Goal: Task Accomplishment & Management: Use online tool/utility

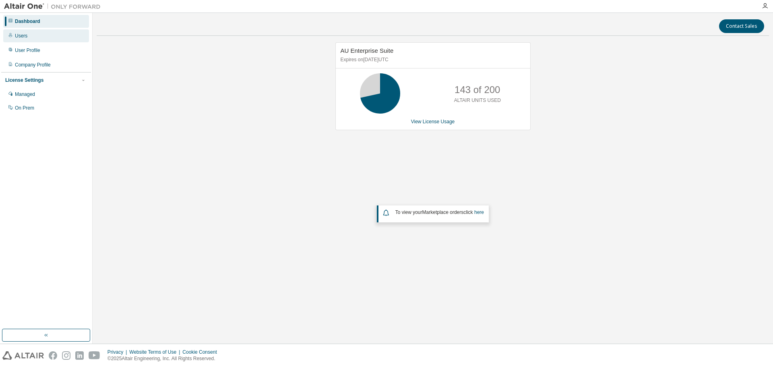
click at [27, 37] on div "Users" at bounding box center [21, 36] width 12 height 6
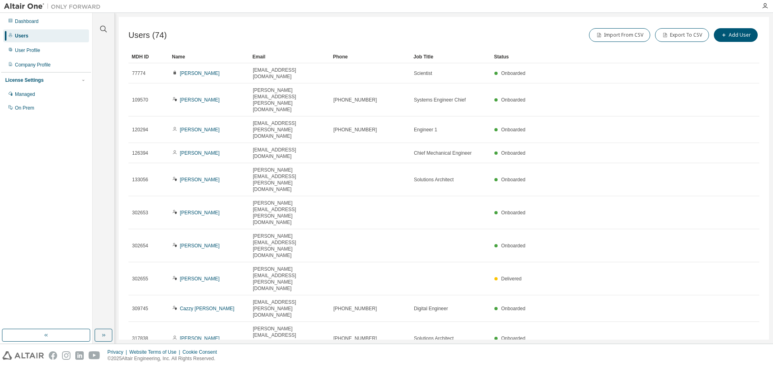
click at [751, 363] on icon "button" at bounding box center [750, 365] width 2 height 4
type input "*"
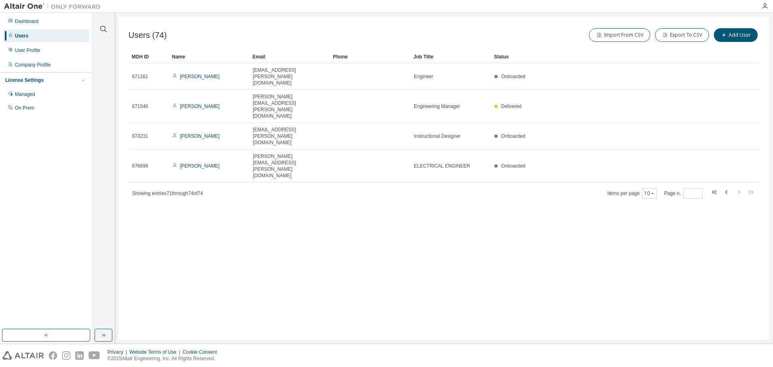
click at [336, 174] on div "Users (74) Import From CSV Export To CSV Add User Clear Load Save Save As Field…" at bounding box center [444, 178] width 651 height 323
click at [37, 95] on div "Managed" at bounding box center [46, 94] width 86 height 13
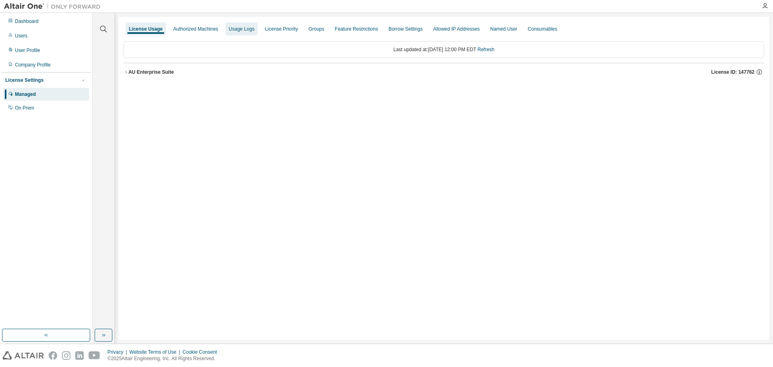
click at [244, 28] on div "Usage Logs" at bounding box center [242, 29] width 26 height 6
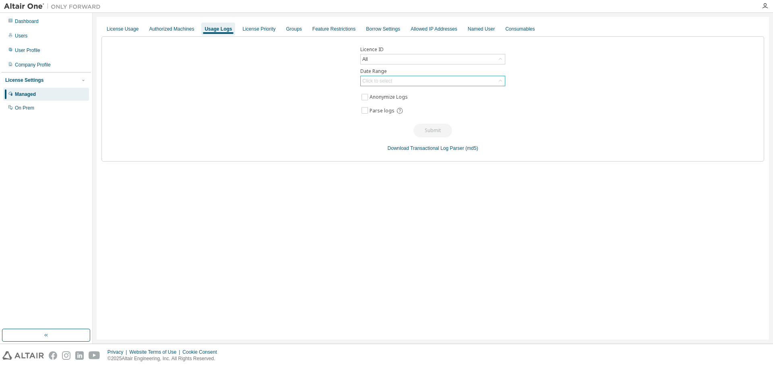
click at [392, 82] on div "Click to select" at bounding box center [378, 81] width 30 height 6
click at [402, 122] on li "Custom Date Range" at bounding box center [432, 124] width 143 height 10
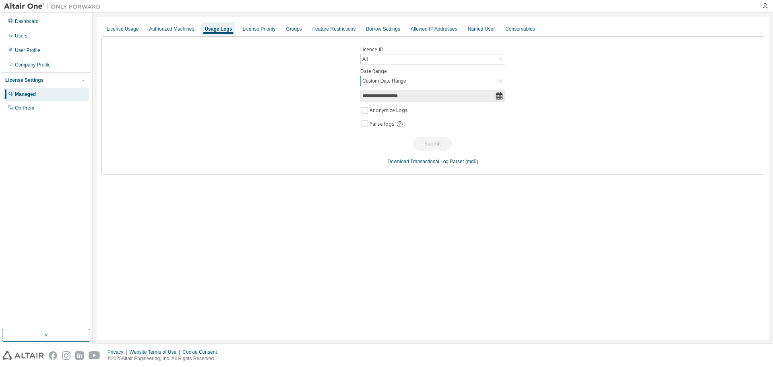
click at [500, 97] on icon at bounding box center [499, 95] width 6 height 7
click at [404, 95] on input "**********" at bounding box center [429, 96] width 133 height 8
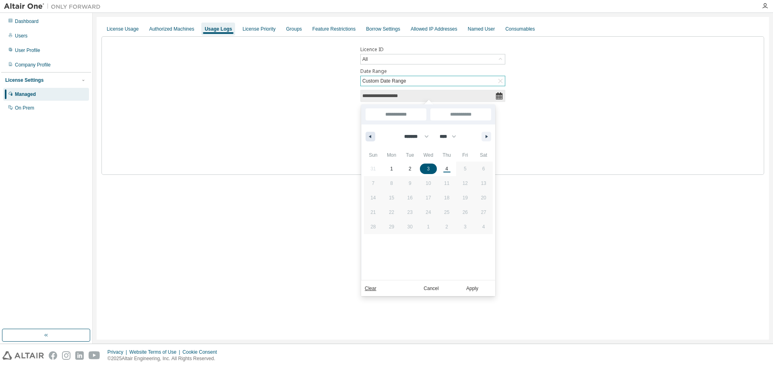
click at [371, 136] on icon "button" at bounding box center [369, 136] width 4 height 3
select select "*"
click at [414, 166] on span "1" at bounding box center [410, 169] width 19 height 10
type input "*"
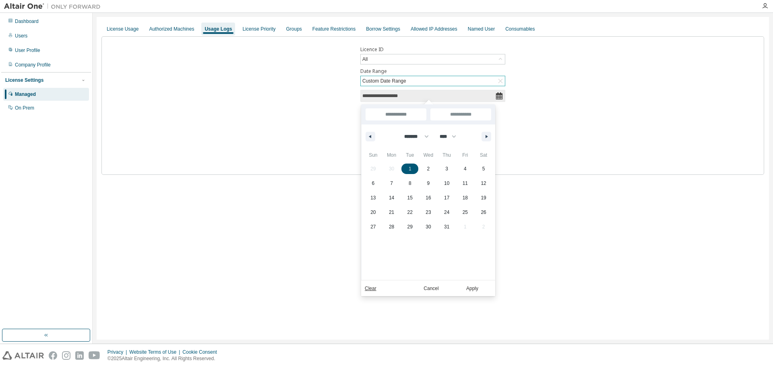
type input "*"
type input "**********"
click at [485, 139] on button "button" at bounding box center [487, 137] width 10 height 10
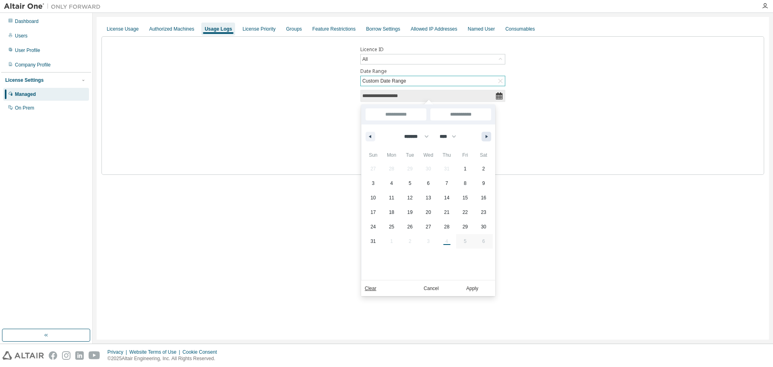
select select "*"
click at [428, 166] on span "3" at bounding box center [428, 169] width 3 height 15
type input "**"
type input "**********"
select select "*"
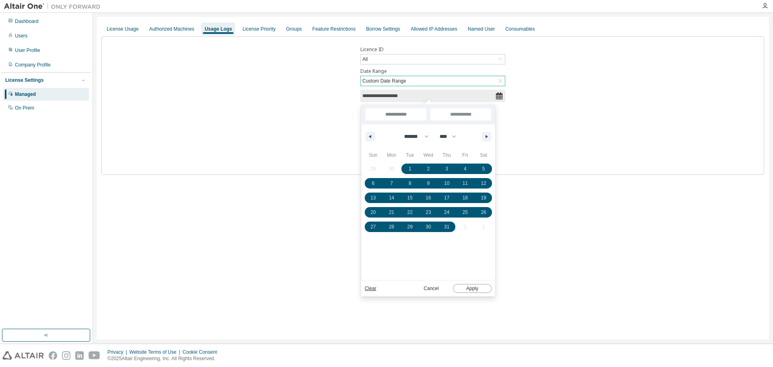
click at [474, 286] on button "Apply" at bounding box center [472, 288] width 39 height 9
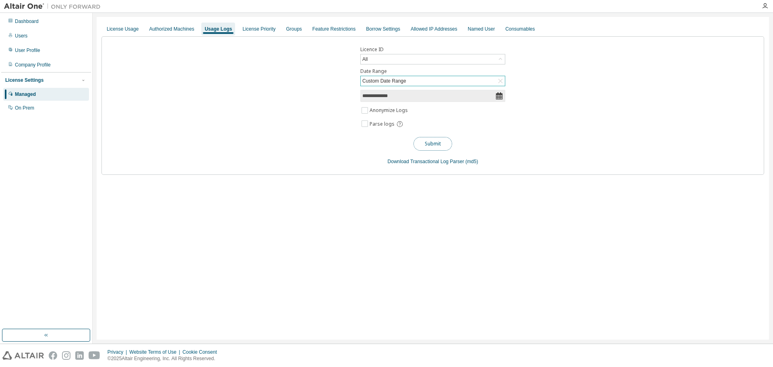
click at [435, 143] on button "Submit" at bounding box center [433, 144] width 39 height 14
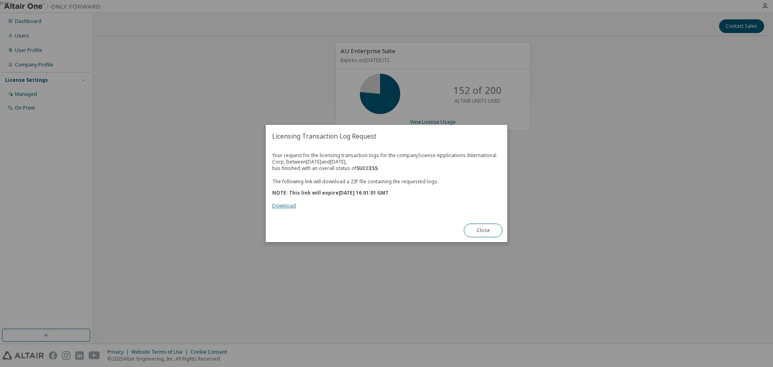
click at [282, 207] on link "Download" at bounding box center [284, 205] width 24 height 7
